Goal: Information Seeking & Learning: Find contact information

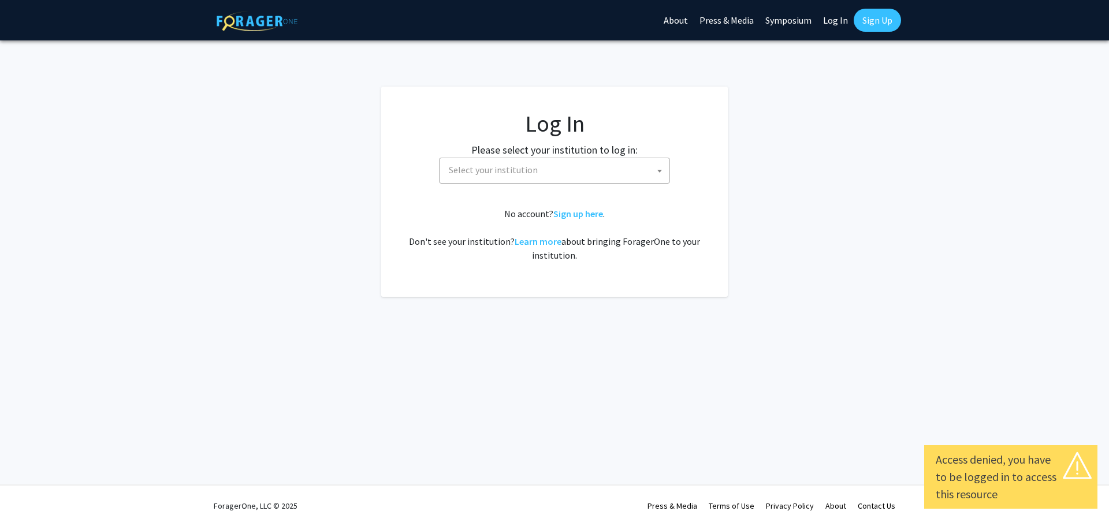
select select
click at [533, 171] on span "Select your institution" at bounding box center [493, 170] width 89 height 12
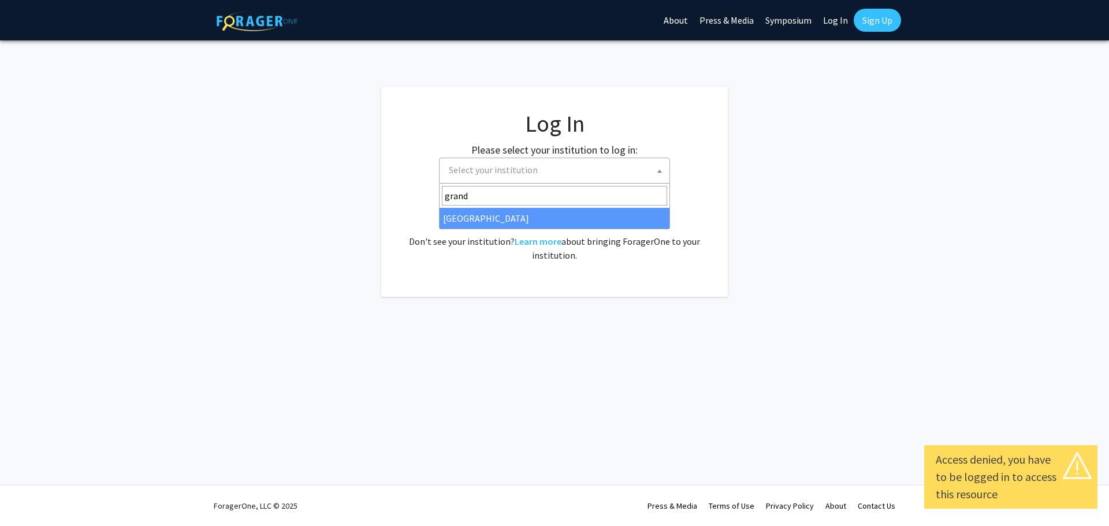
type input "grand"
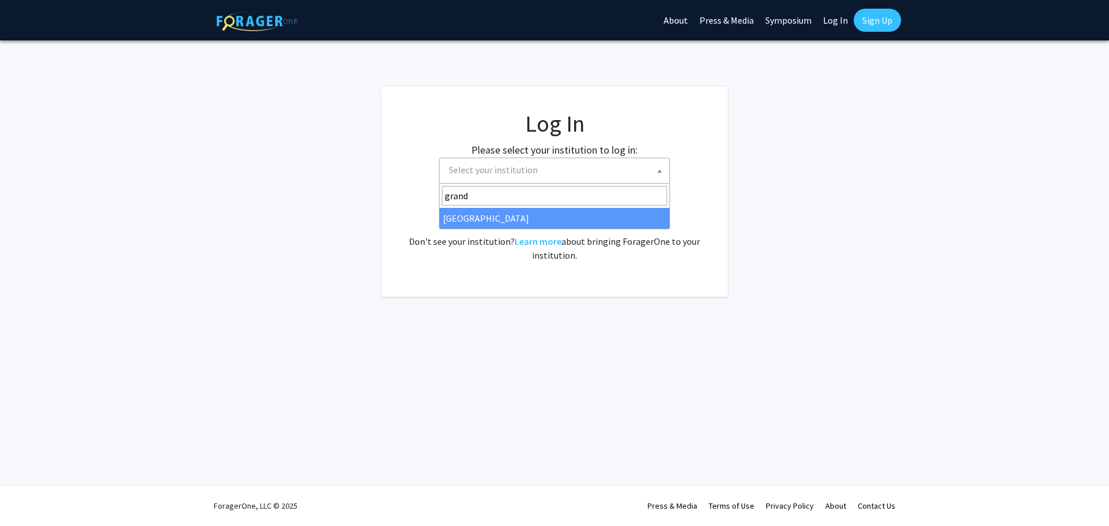
select select "23"
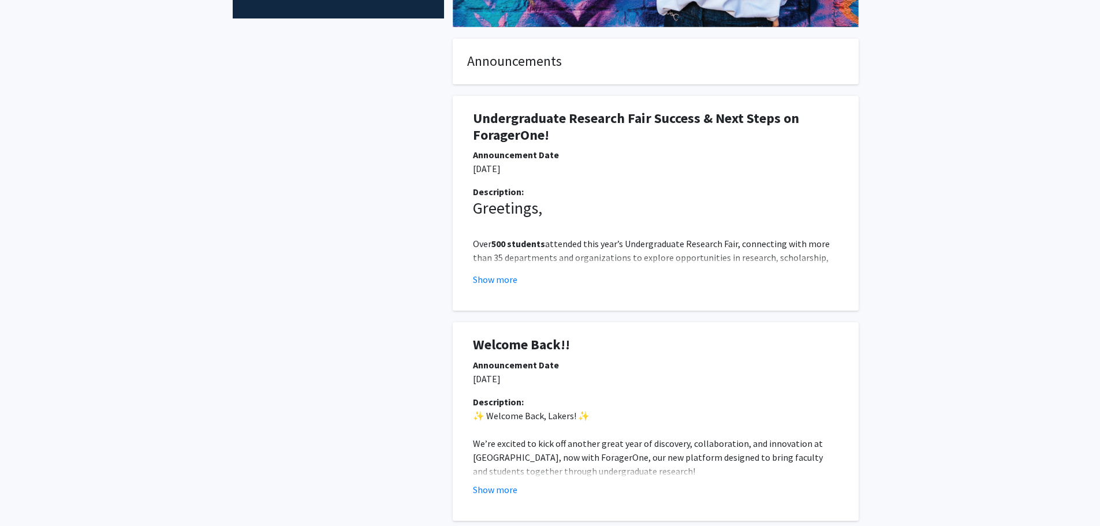
scroll to position [256, 0]
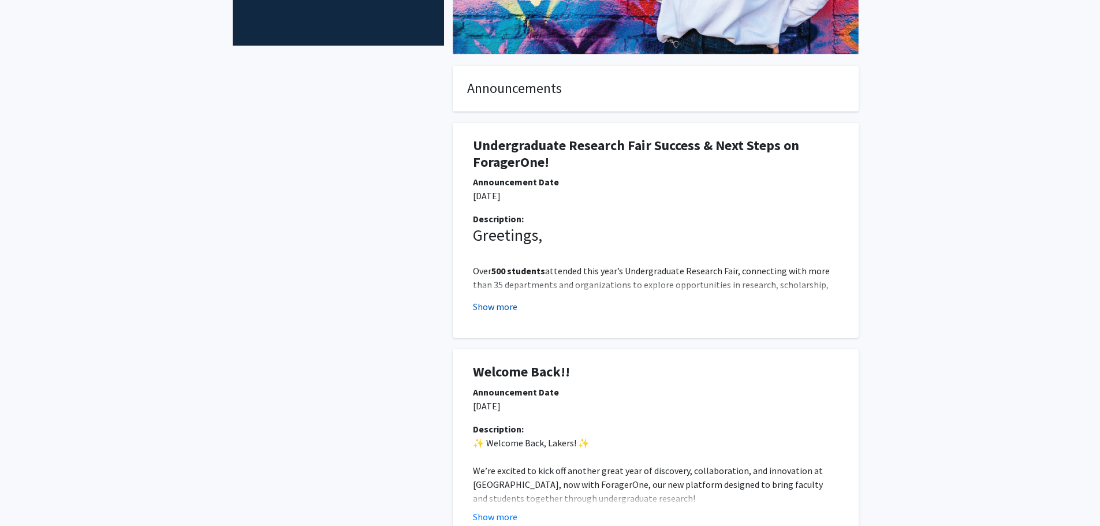
click at [504, 312] on button "Show more" at bounding box center [495, 307] width 44 height 14
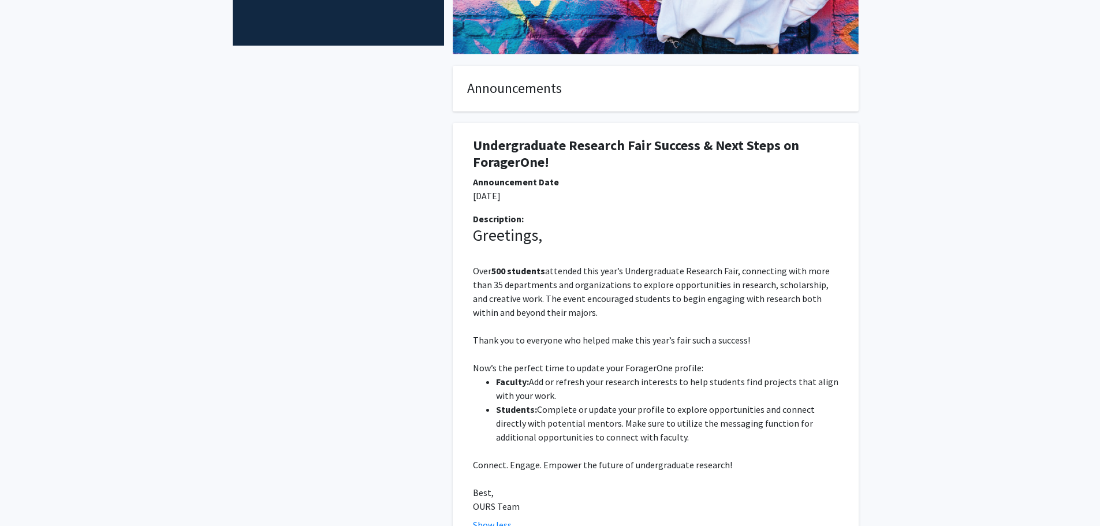
scroll to position [0, 0]
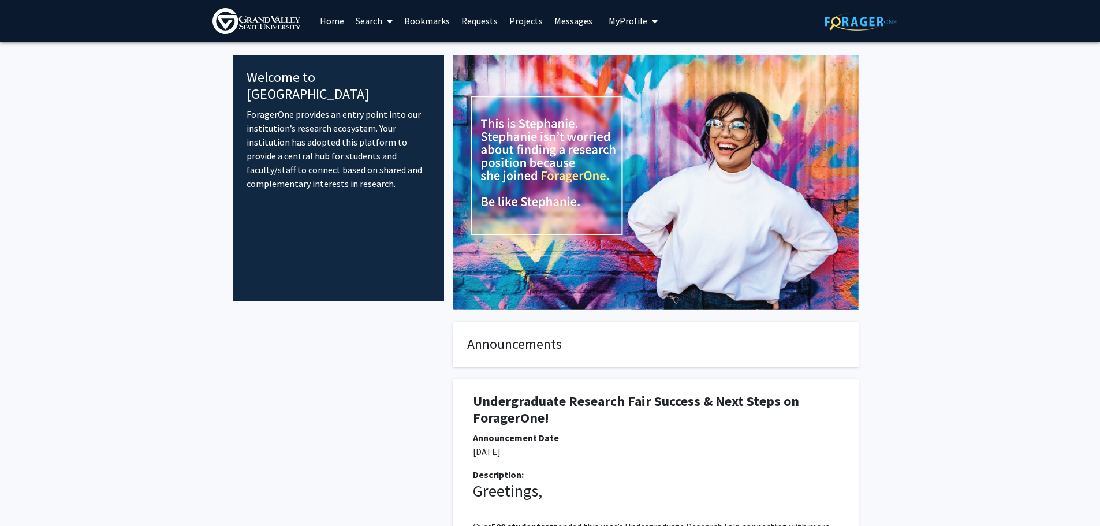
click at [623, 26] on span "My Profile" at bounding box center [628, 21] width 39 height 12
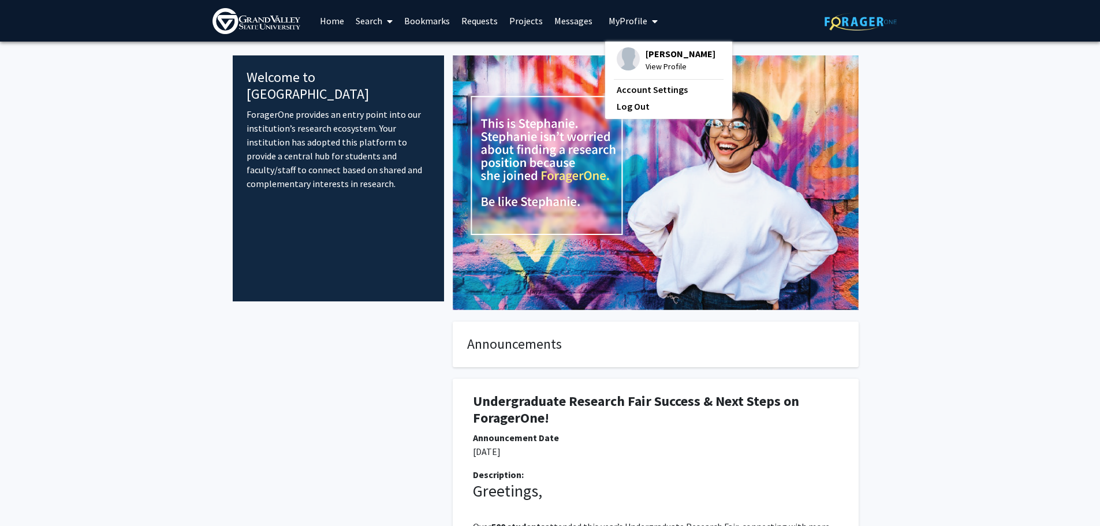
click at [661, 64] on span "View Profile" at bounding box center [681, 66] width 70 height 13
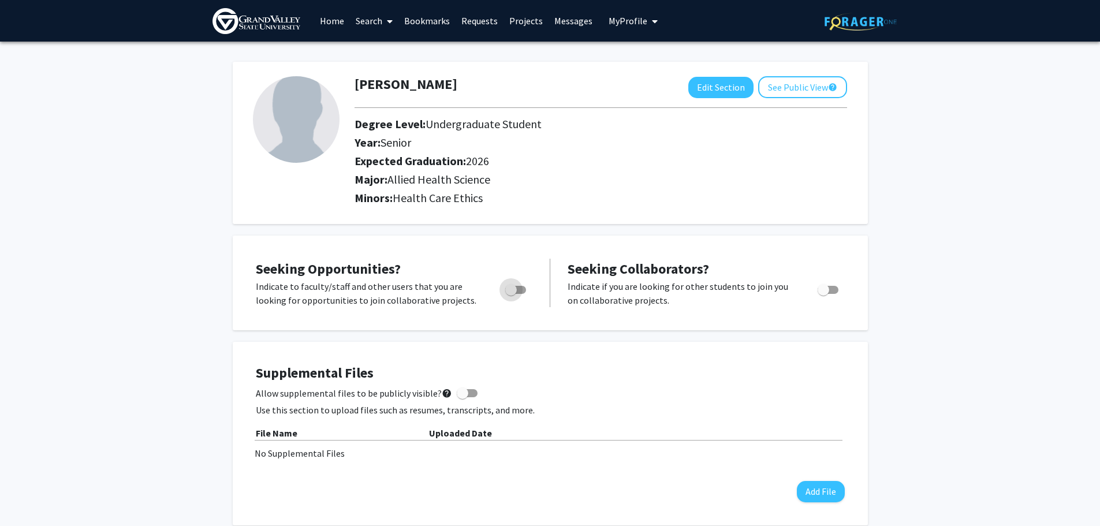
click at [526, 291] on span "Toggle" at bounding box center [515, 290] width 21 height 8
click at [511, 294] on input "Are you actively seeking opportunities?" at bounding box center [511, 294] width 1 height 1
checkbox input "true"
click at [334, 25] on link "Home" at bounding box center [332, 21] width 36 height 40
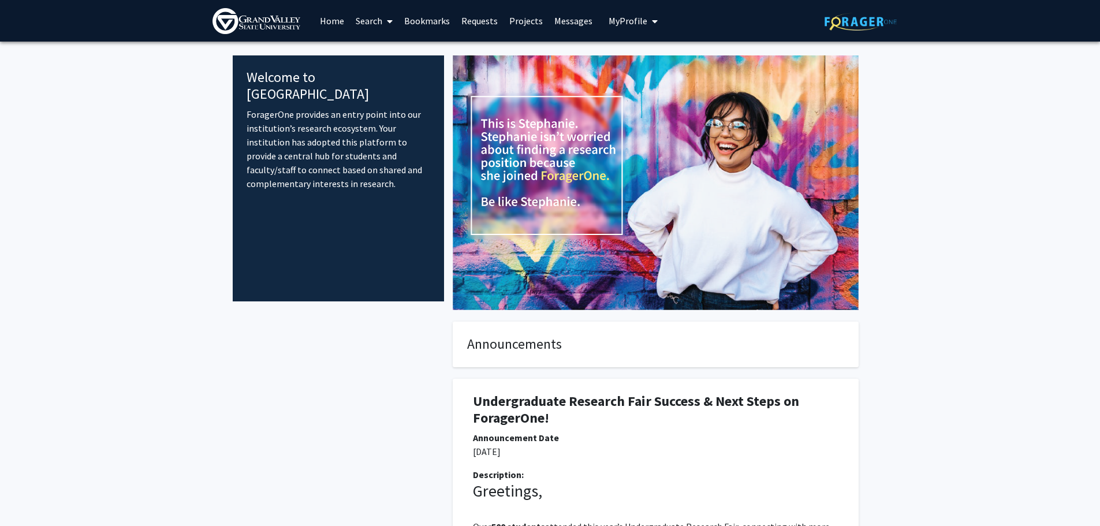
click at [509, 18] on link "Projects" at bounding box center [526, 21] width 45 height 40
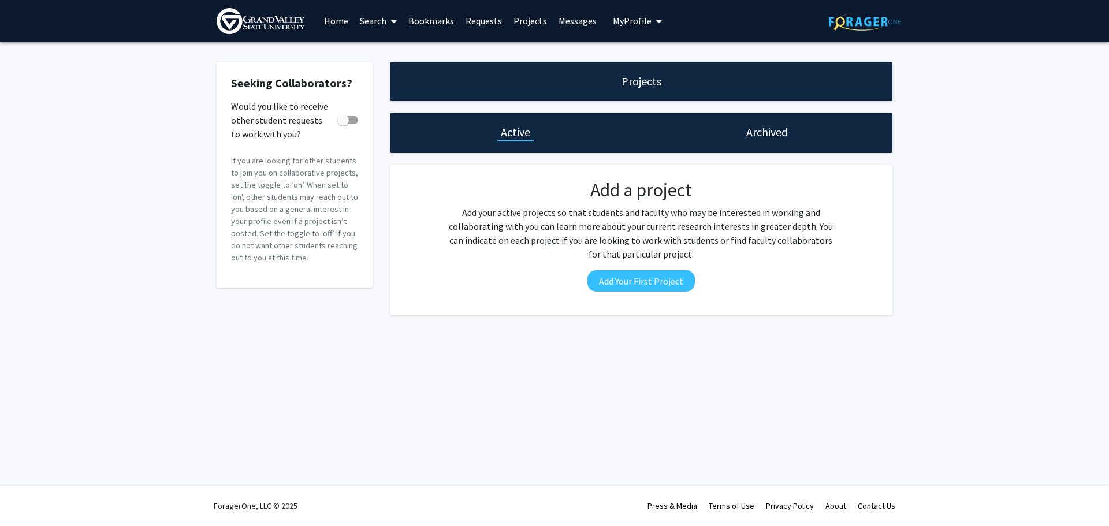
drag, startPoint x: 368, startPoint y: 28, endPoint x: 376, endPoint y: 13, distance: 17.6
click at [376, 13] on link "Search" at bounding box center [378, 21] width 49 height 40
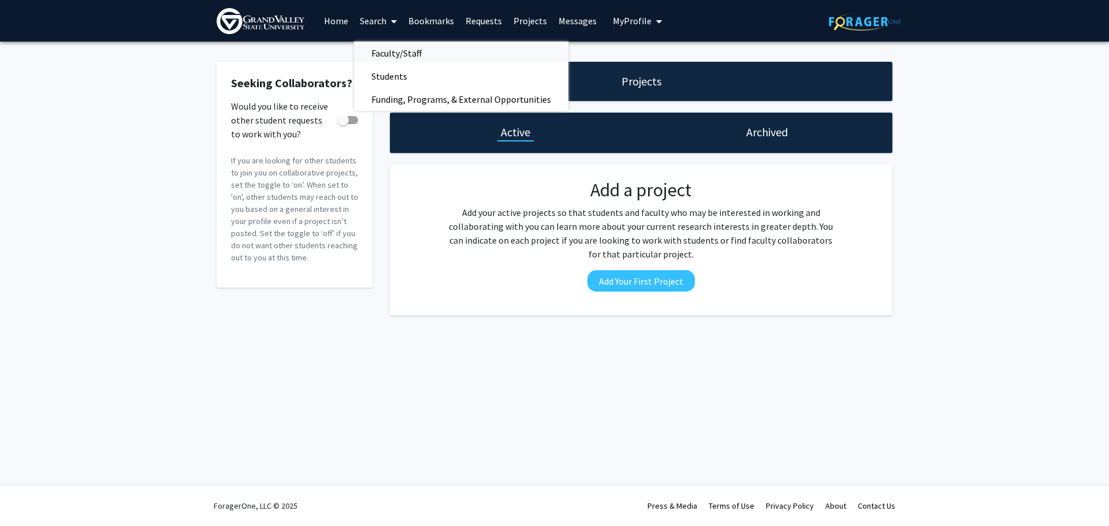
click at [381, 48] on span "Faculty/Staff" at bounding box center [396, 53] width 85 height 23
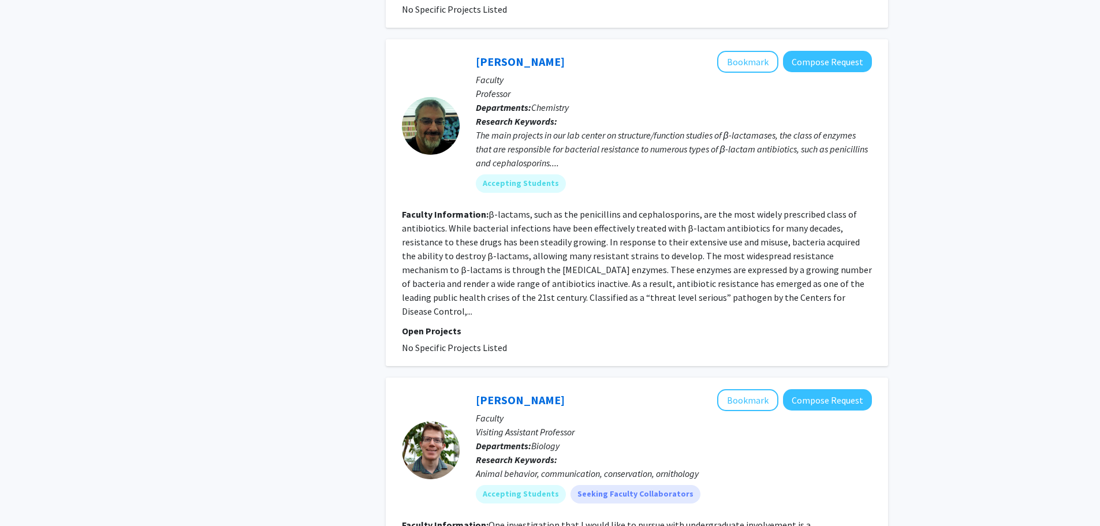
scroll to position [3239, 0]
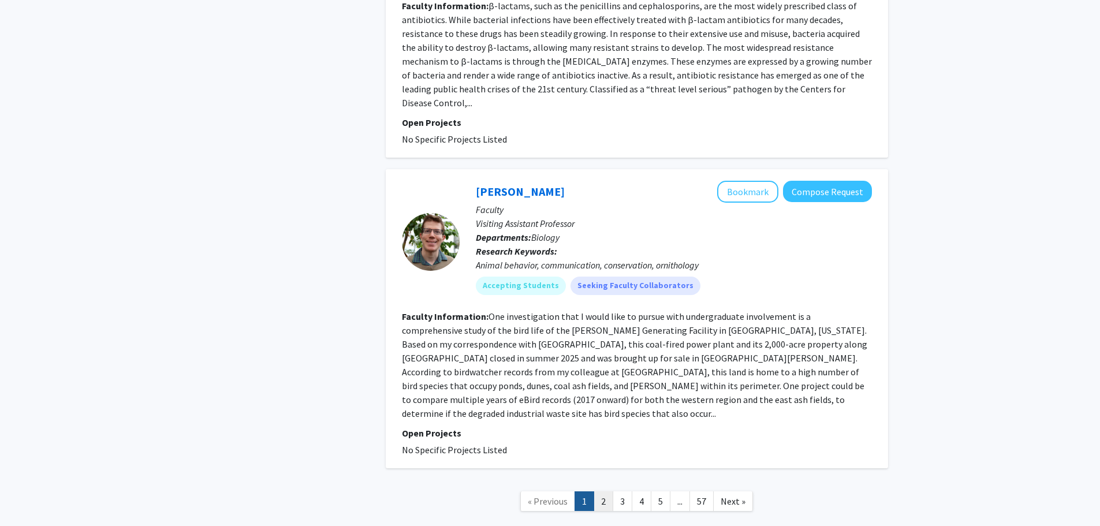
click at [605, 492] on link "2" at bounding box center [604, 502] width 20 height 20
